Goal: Information Seeking & Learning: Check status

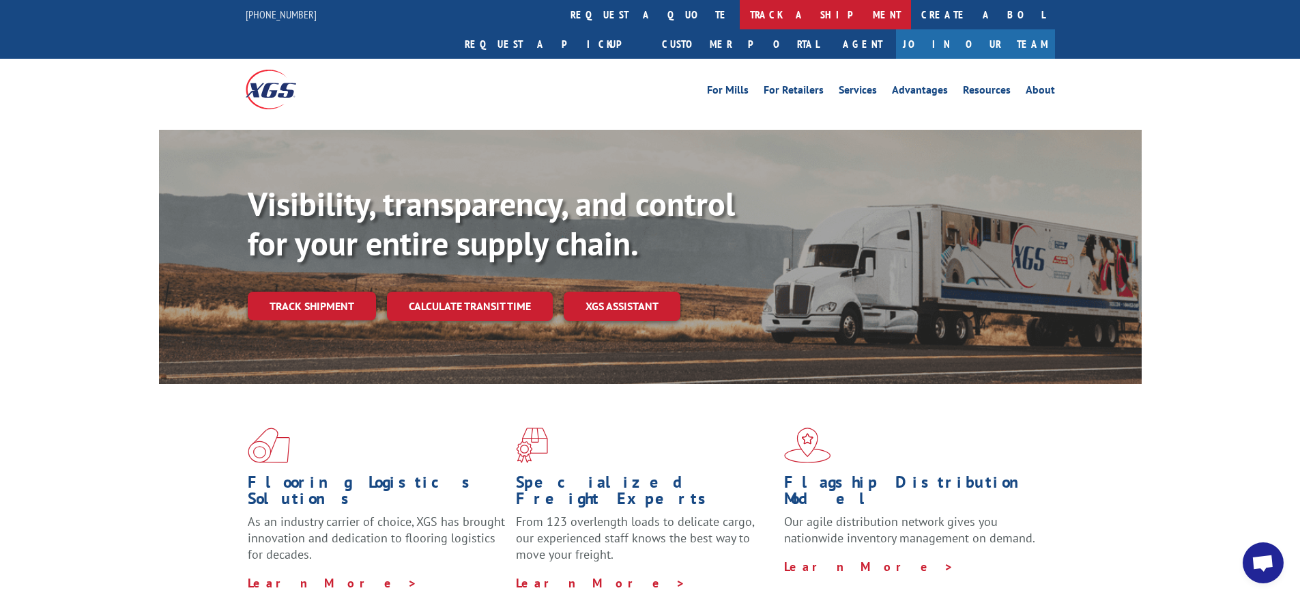
click at [740, 16] on link "track a shipment" at bounding box center [825, 14] width 171 height 29
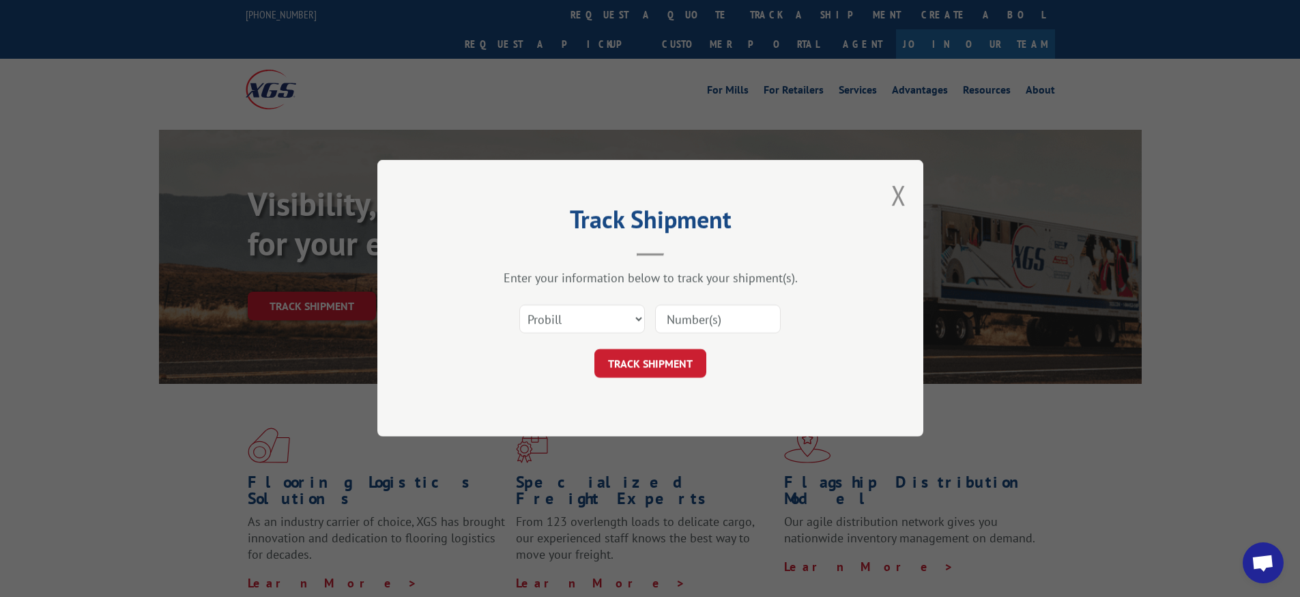
click at [690, 320] on input at bounding box center [718, 319] width 126 height 29
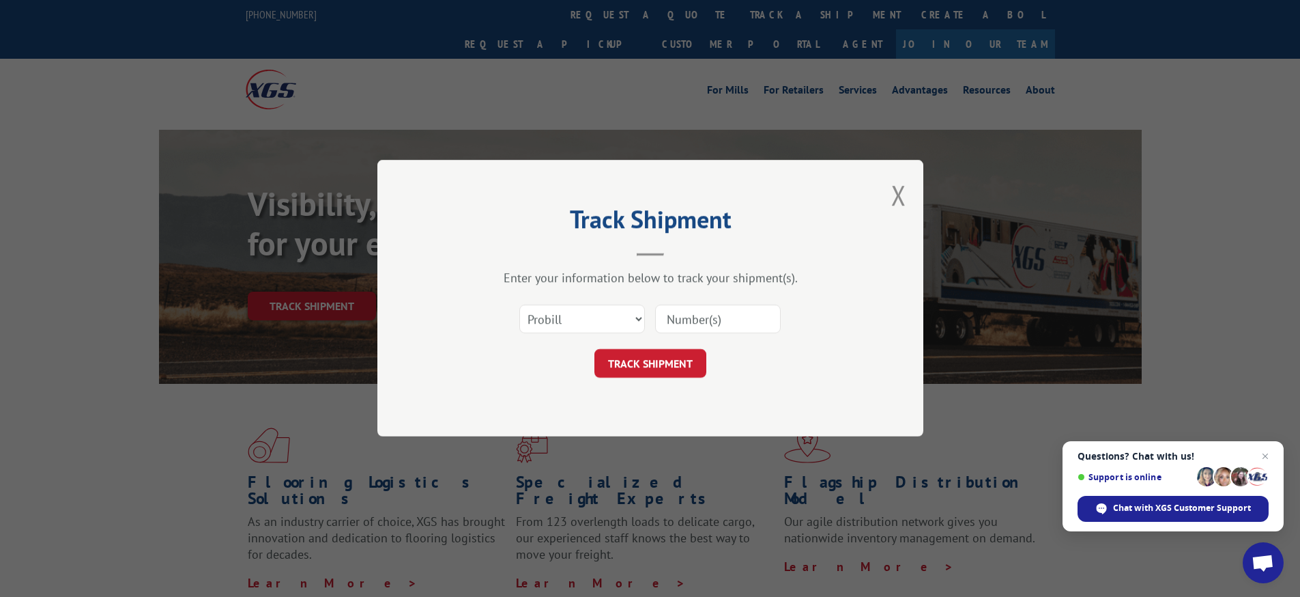
click at [710, 317] on input at bounding box center [718, 319] width 126 height 29
type input "16900858"
click at [644, 367] on button "TRACK SHIPMENT" at bounding box center [651, 363] width 112 height 29
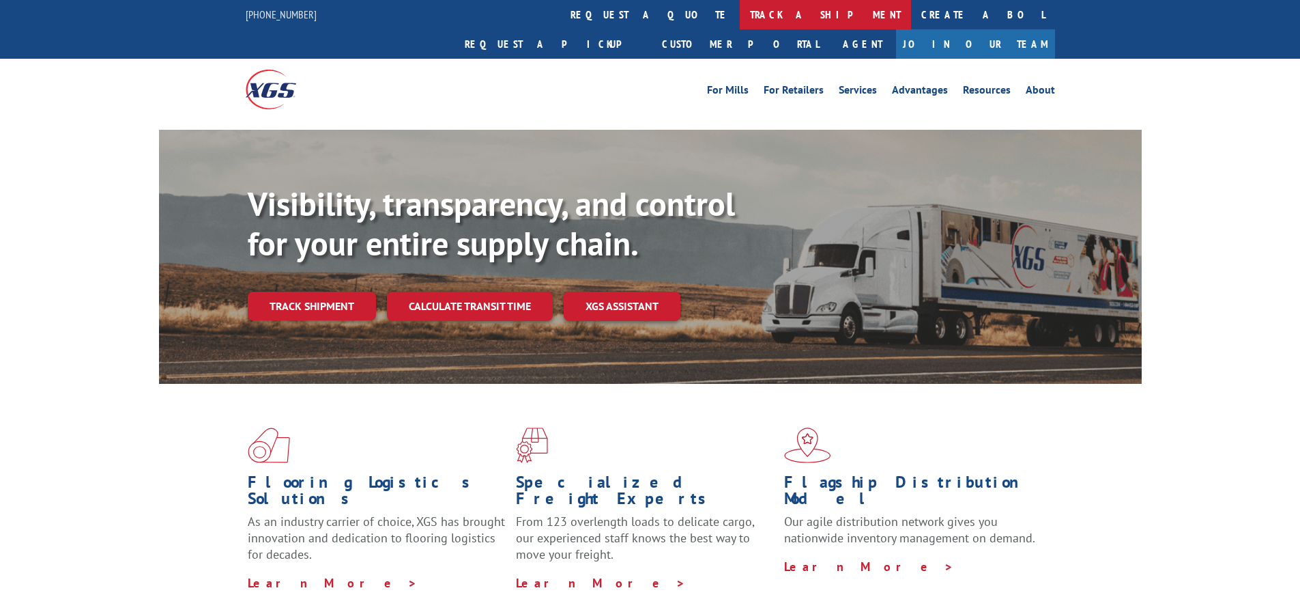
click at [740, 16] on link "track a shipment" at bounding box center [825, 14] width 171 height 29
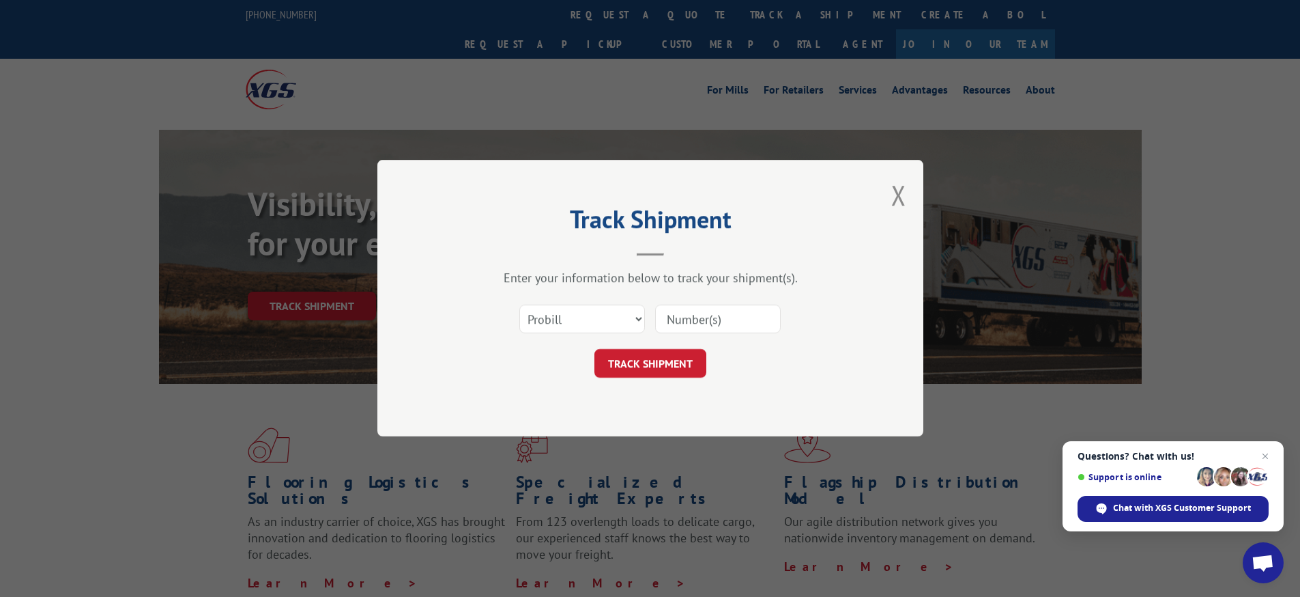
click at [776, 364] on div "TRACK SHIPMENT" at bounding box center [651, 363] width 410 height 29
click at [749, 332] on input at bounding box center [718, 319] width 126 height 29
click at [748, 331] on input at bounding box center [718, 319] width 126 height 29
type input "16900858"
click at [663, 360] on button "TRACK SHIPMENT" at bounding box center [651, 363] width 112 height 29
